Goal: Find specific page/section: Find specific page/section

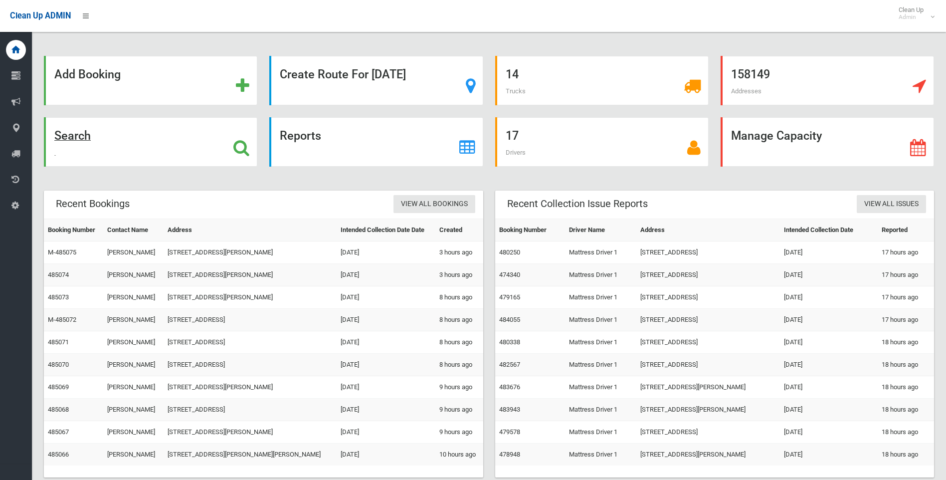
click at [81, 135] on strong "Search" at bounding box center [72, 136] width 36 height 14
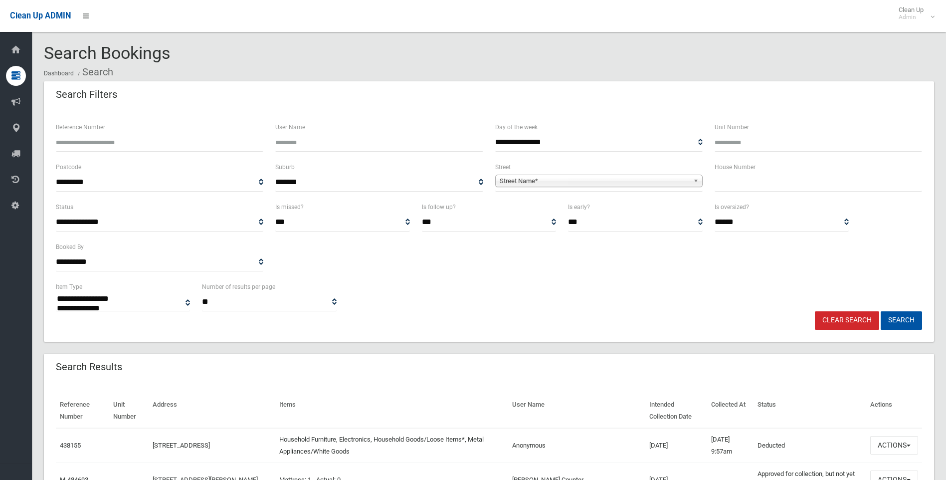
select select
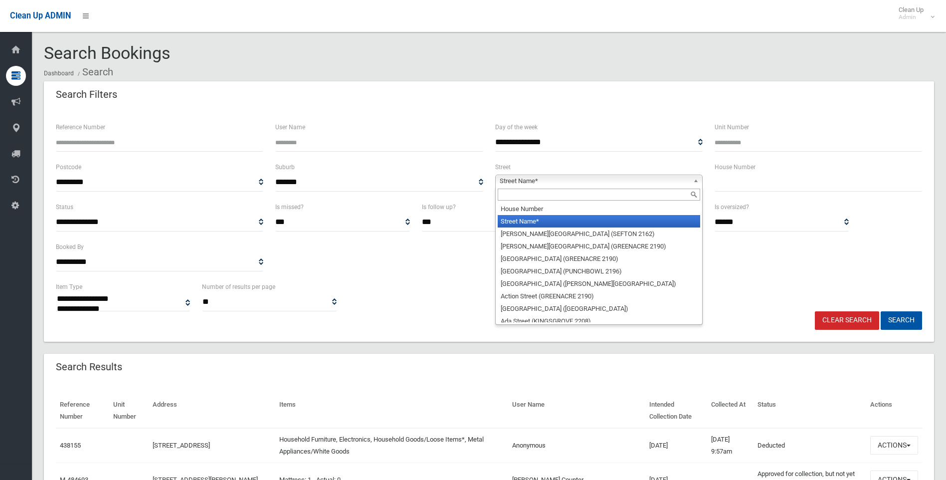
click at [606, 184] on span "Street Name*" at bounding box center [595, 181] width 190 height 12
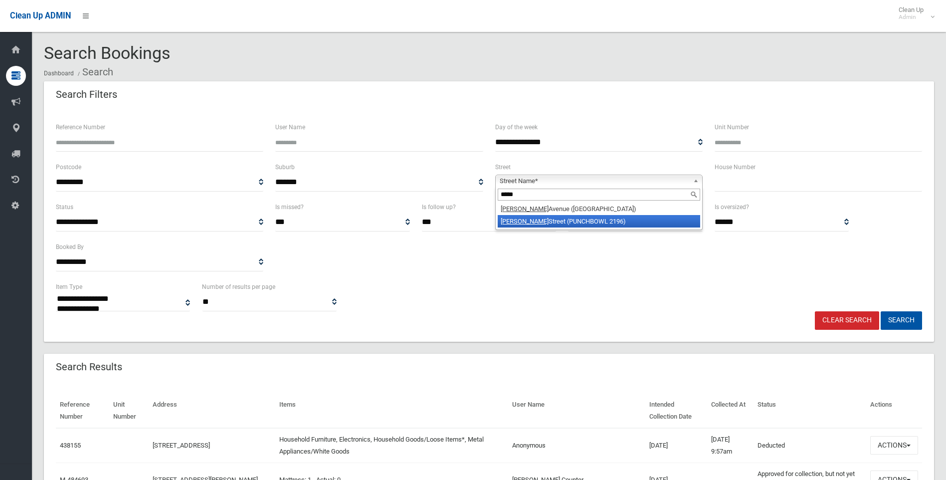
type input "*****"
click at [565, 221] on li "[PERSON_NAME] (PUNCHBOWL 2196)" at bounding box center [599, 221] width 203 height 12
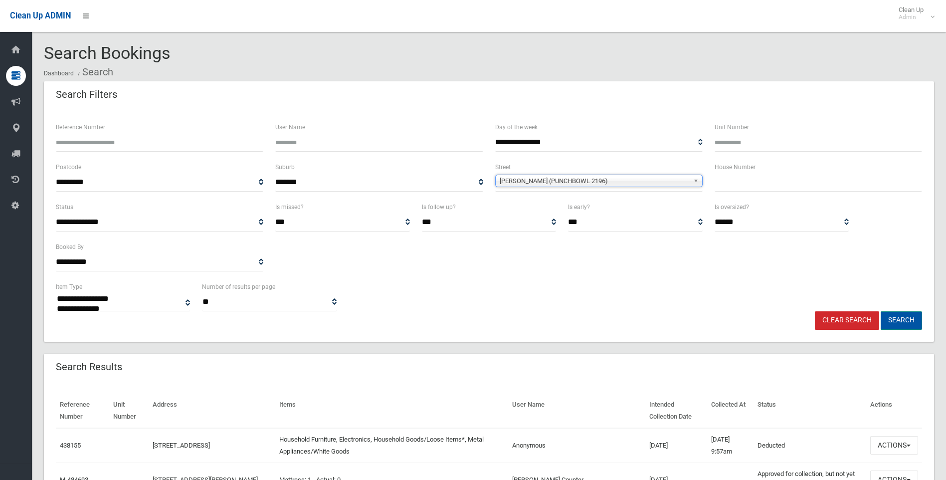
click at [908, 320] on button "Search" at bounding box center [901, 320] width 41 height 18
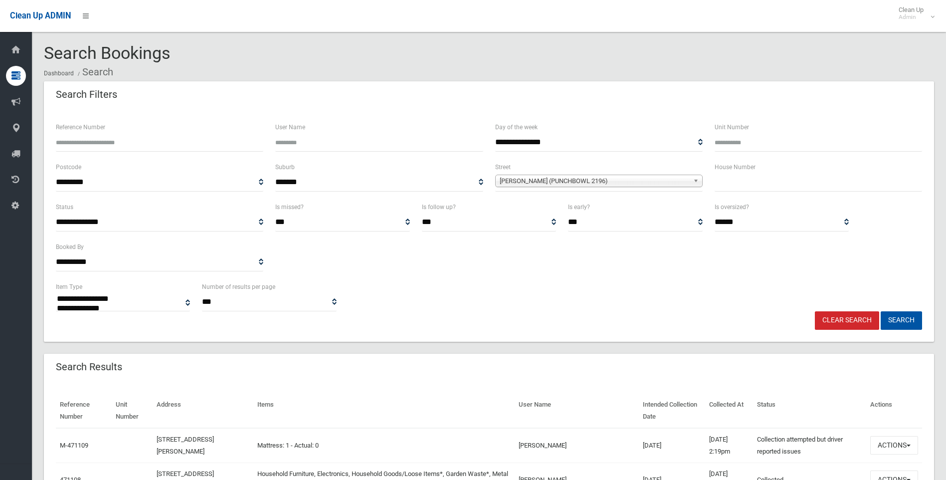
select select
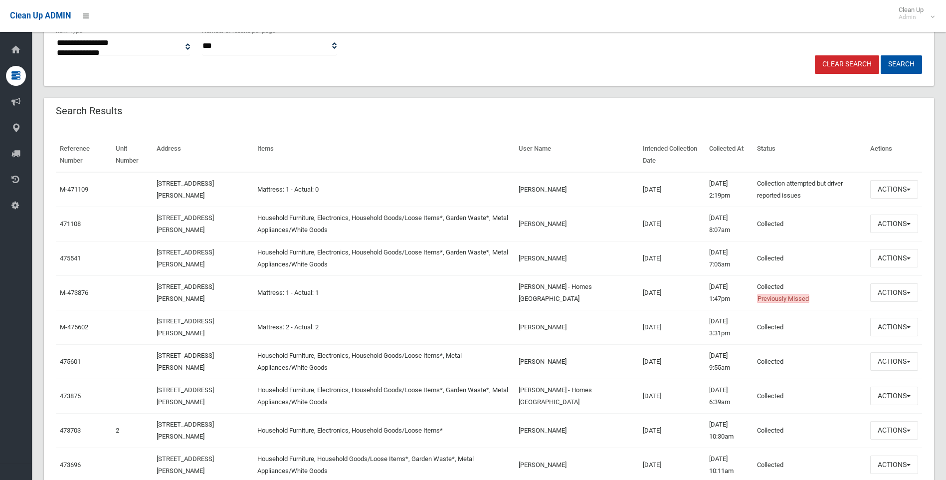
scroll to position [200, 0]
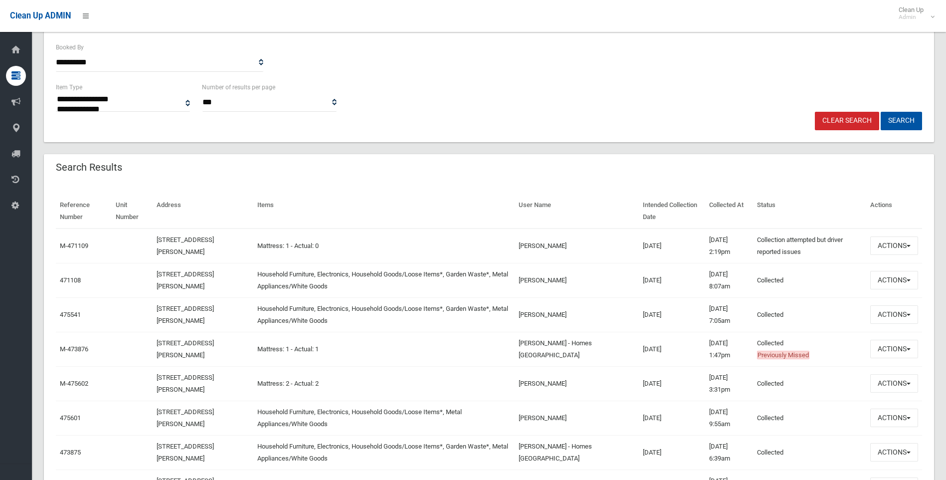
click at [847, 118] on link "Clear Search" at bounding box center [847, 121] width 64 height 18
